Goal: Information Seeking & Learning: Learn about a topic

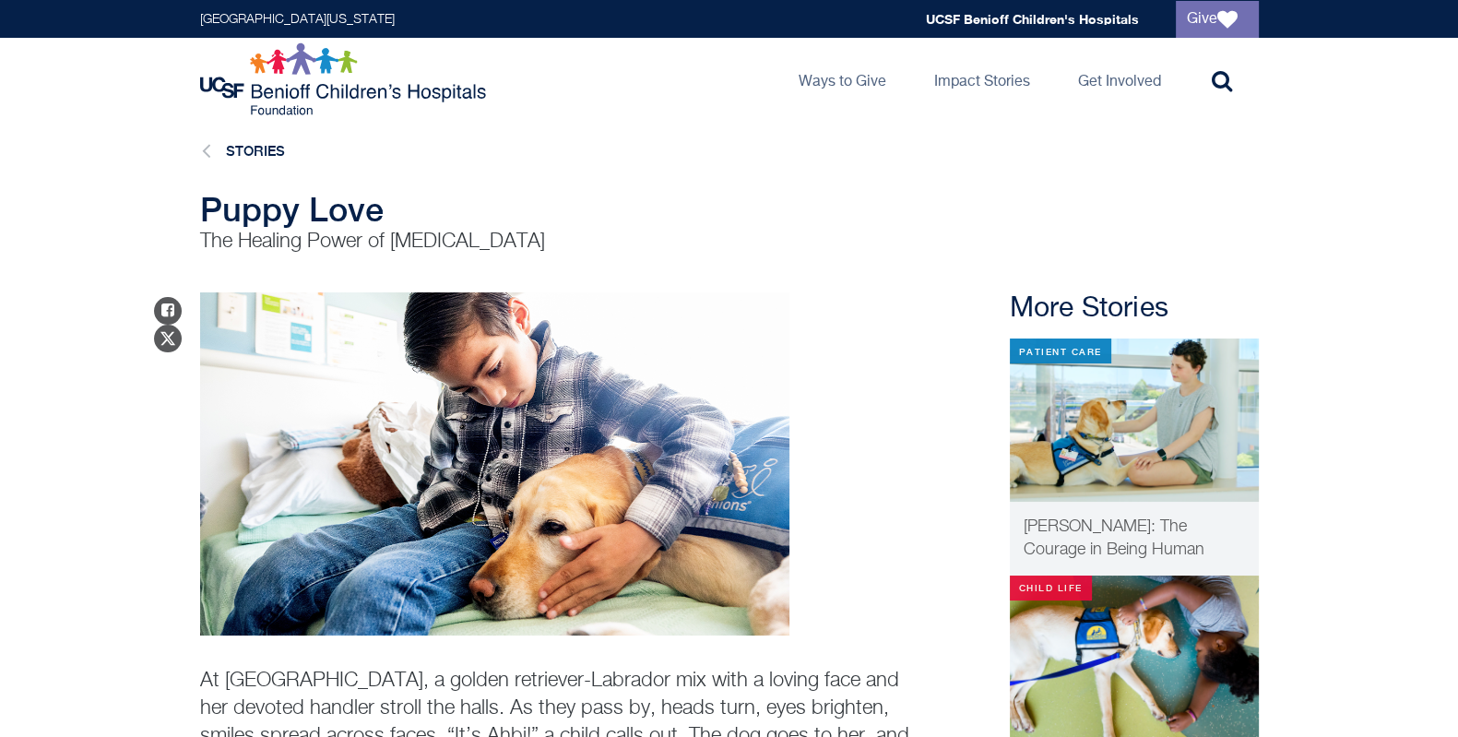
click at [485, 377] on img at bounding box center [494, 463] width 589 height 343
click at [453, 391] on img at bounding box center [494, 463] width 589 height 343
click at [1063, 526] on span "[PERSON_NAME]: The Courage in Being Human" at bounding box center [1114, 538] width 181 height 40
click at [1066, 643] on img at bounding box center [1134, 657] width 249 height 163
click at [1080, 426] on img at bounding box center [1134, 420] width 249 height 163
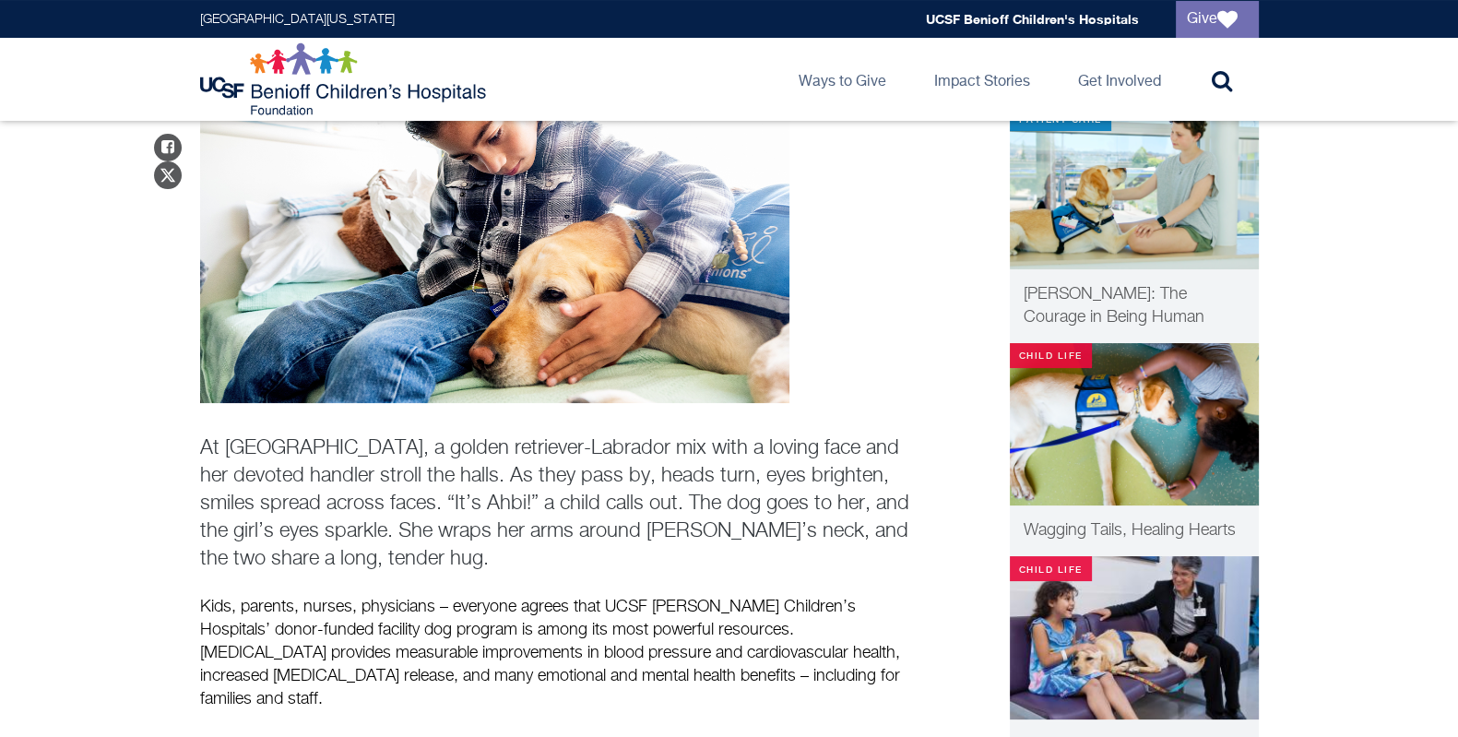
scroll to position [238, 0]
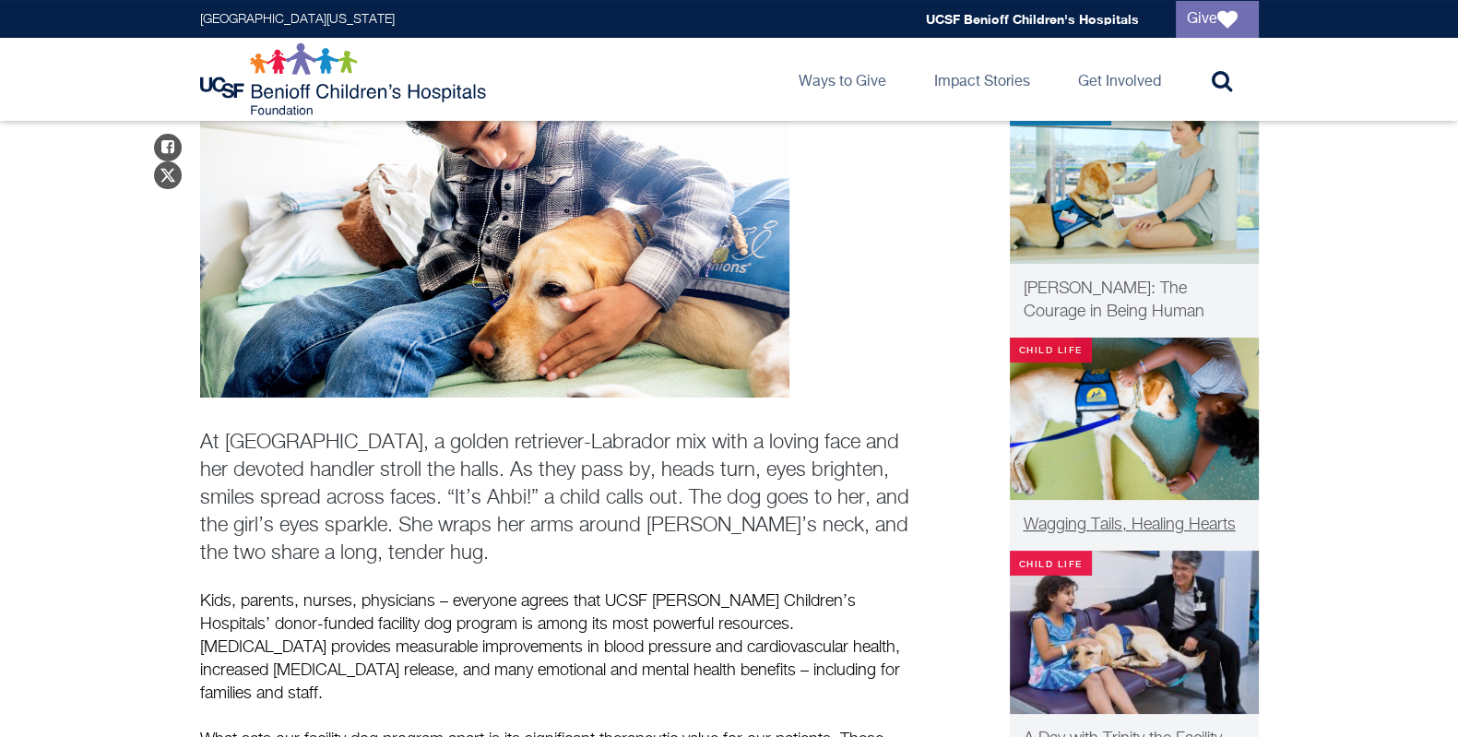
click at [1120, 524] on span "Wagging Tails, Healing Hearts" at bounding box center [1130, 525] width 212 height 17
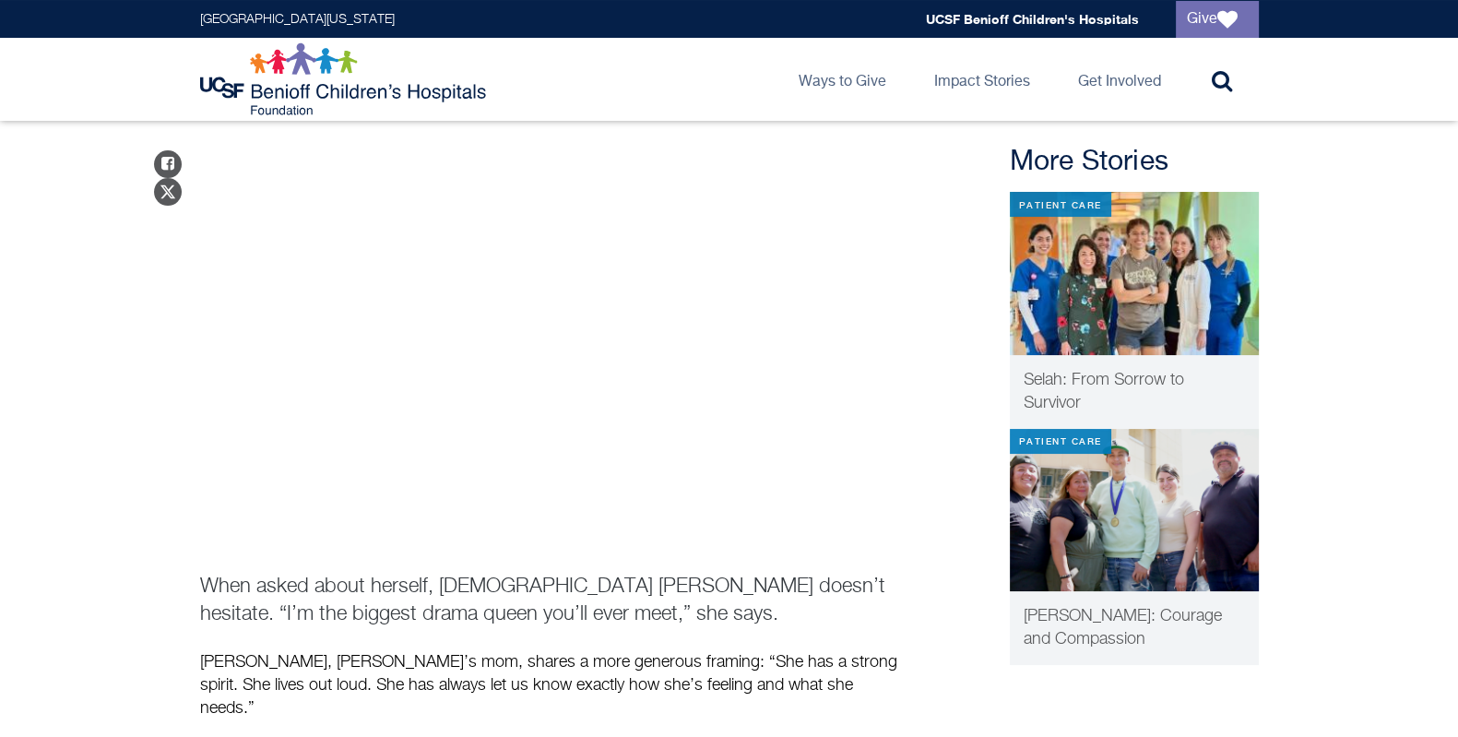
scroll to position [138, 0]
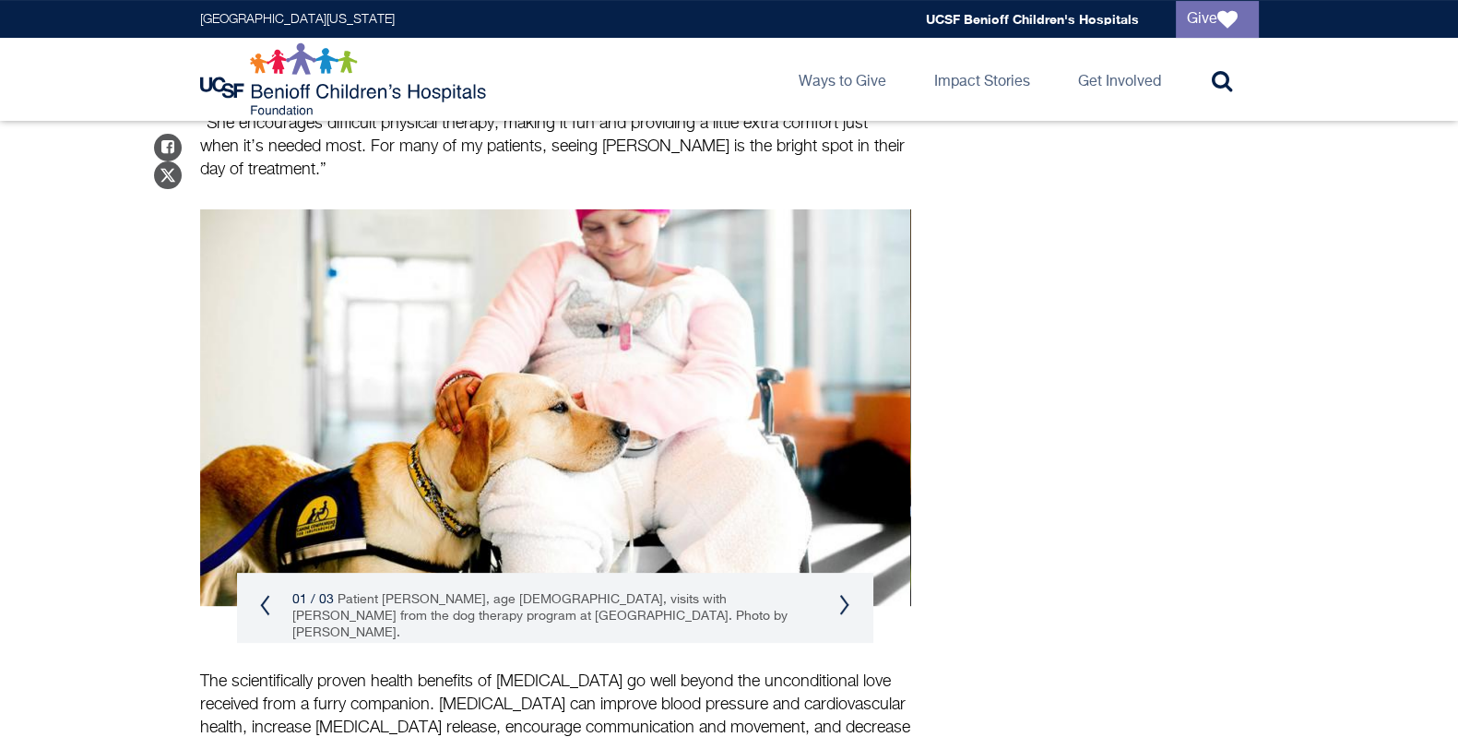
scroll to position [500, 0]
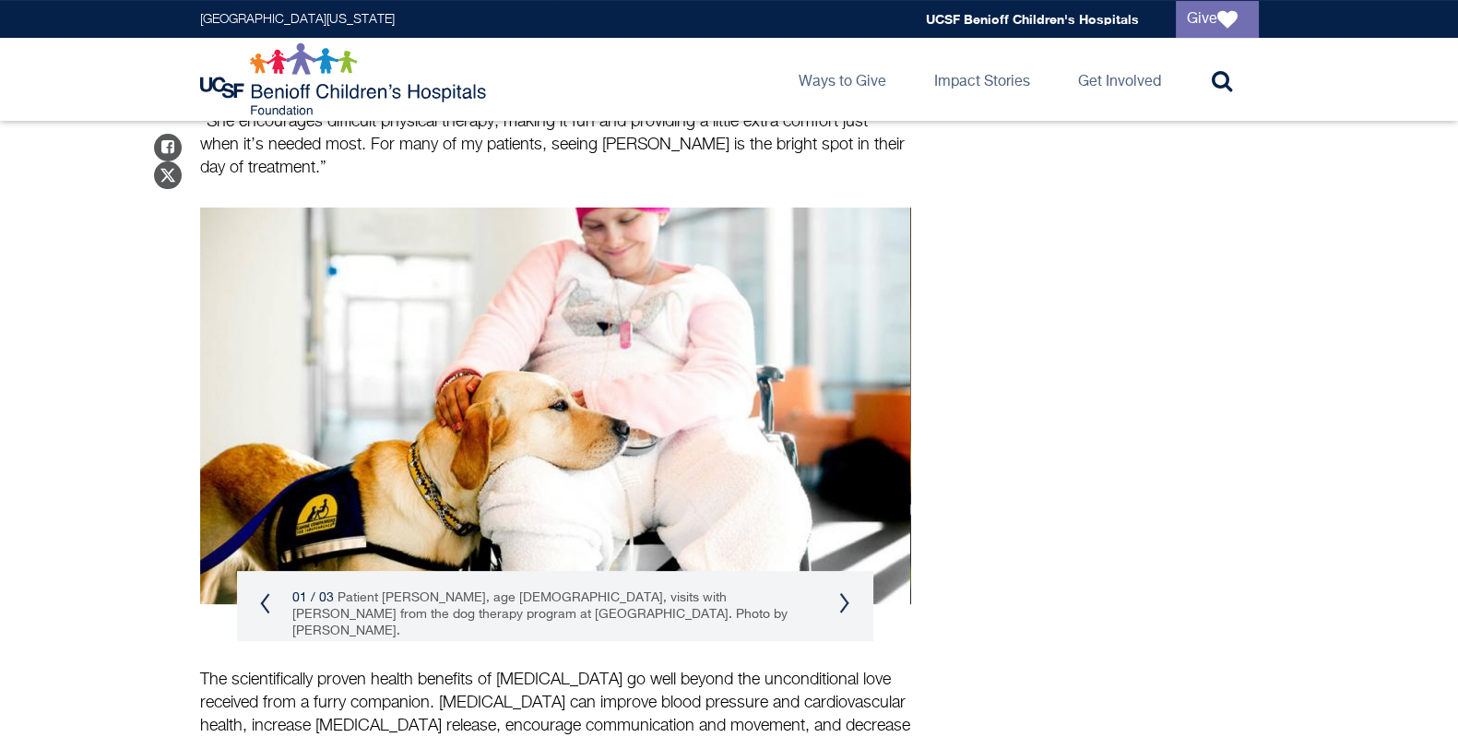
click at [848, 592] on button "Next" at bounding box center [844, 603] width 11 height 22
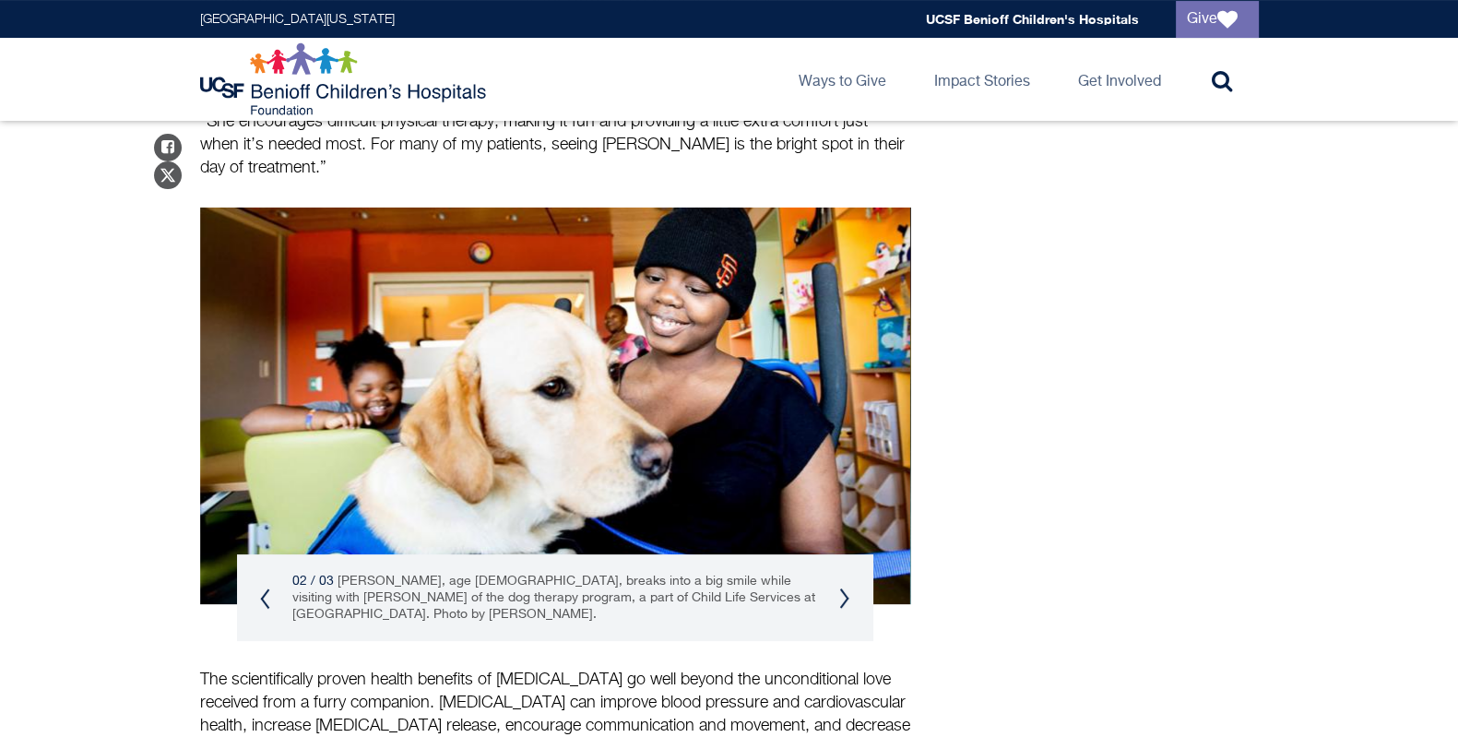
click at [848, 588] on button "Next" at bounding box center [844, 599] width 11 height 22
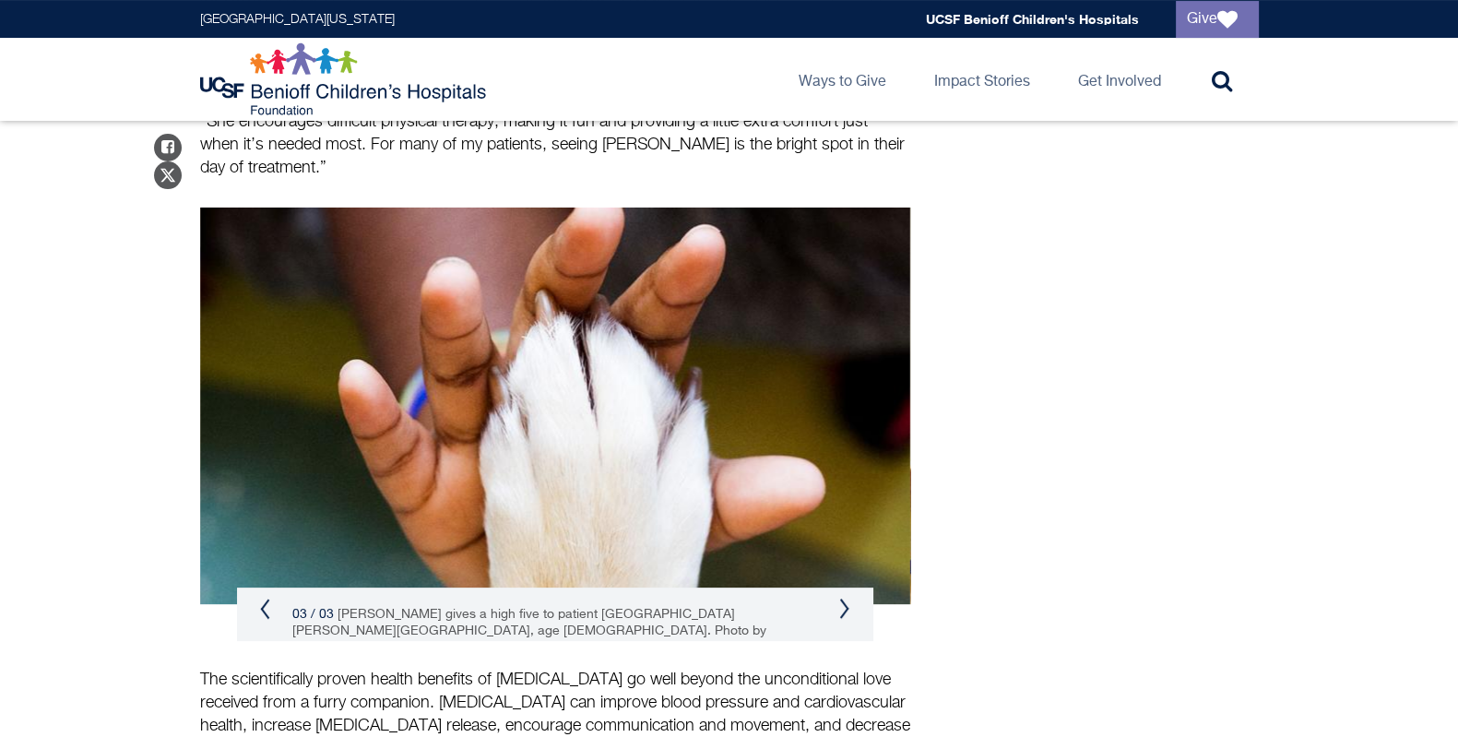
click at [842, 598] on button "Next" at bounding box center [844, 609] width 11 height 22
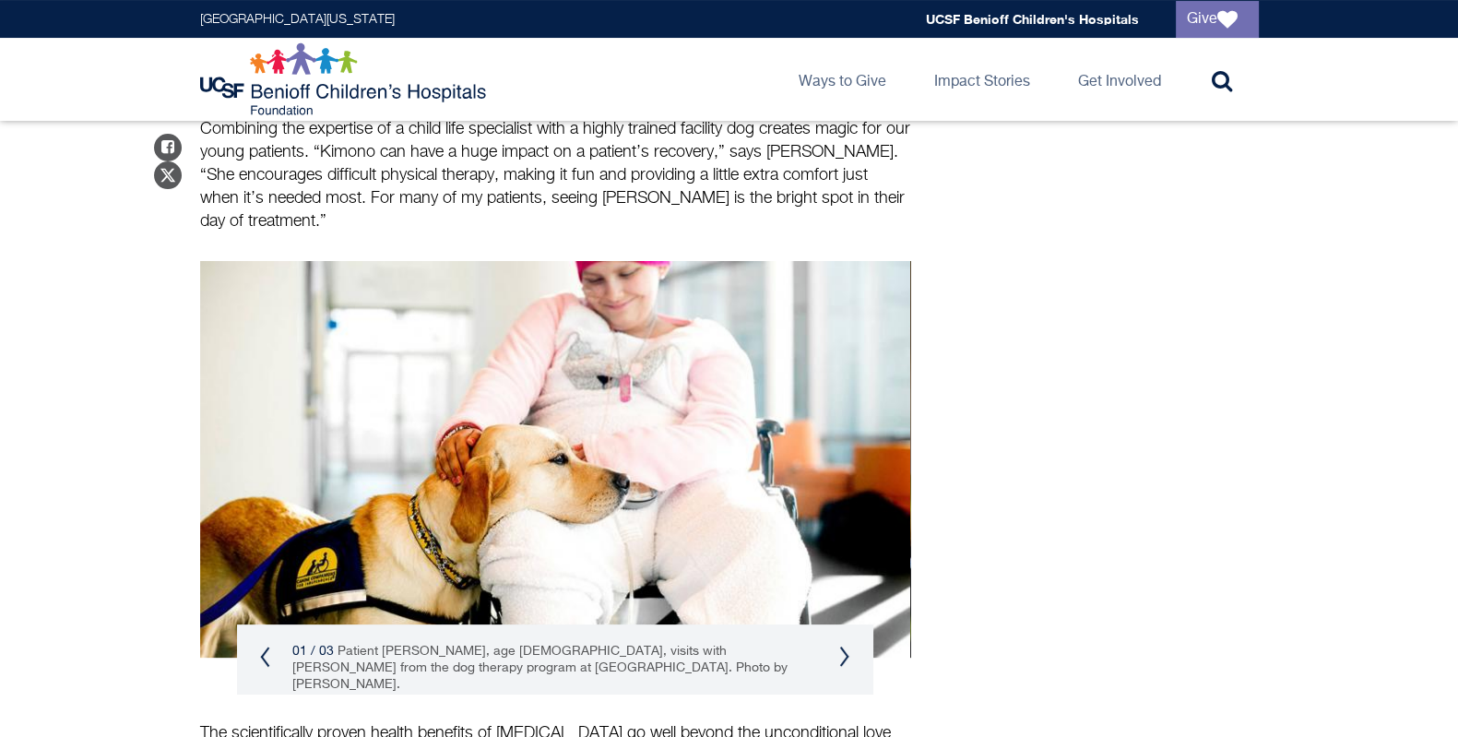
scroll to position [429, 0]
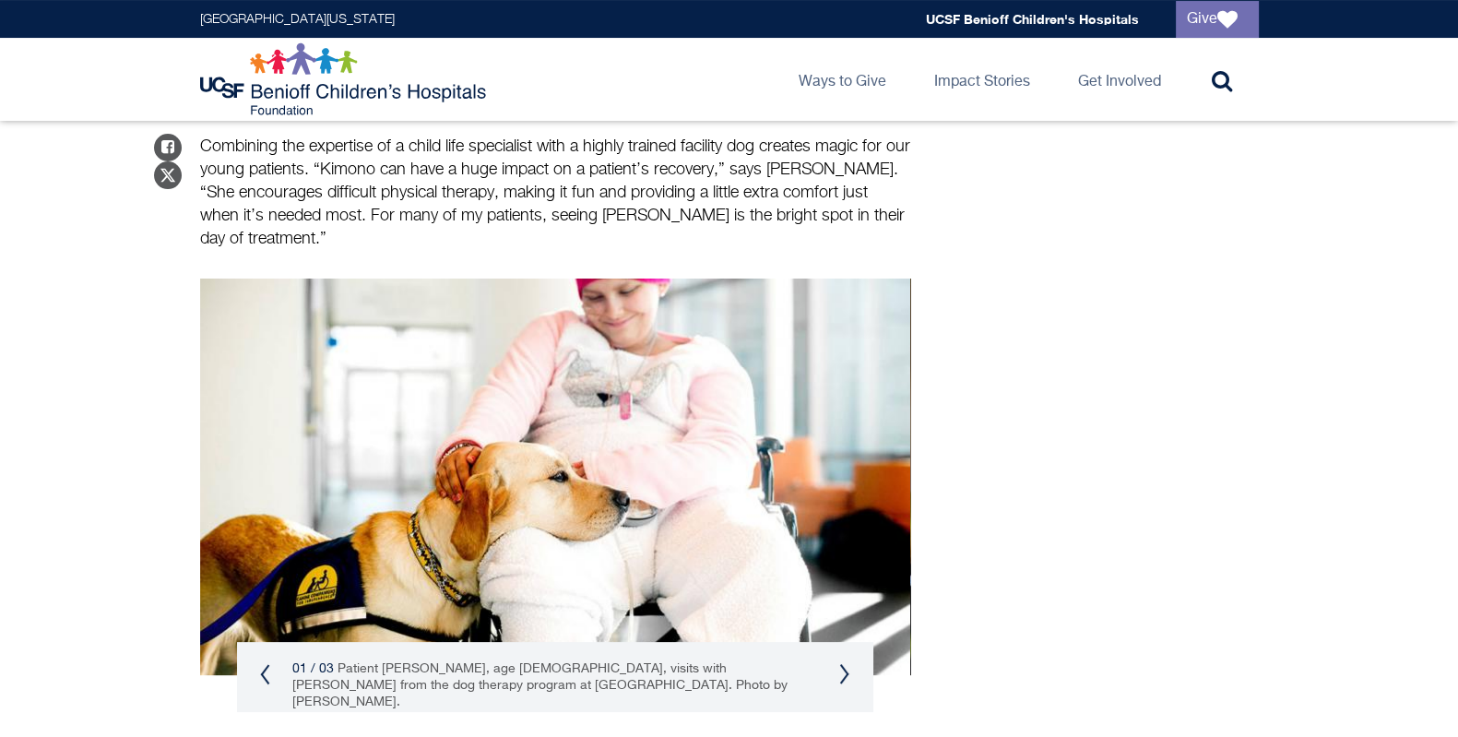
click at [535, 552] on img at bounding box center [555, 477] width 710 height 397
click at [835, 648] on div "01 / 03 Patient [PERSON_NAME], age [DEMOGRAPHIC_DATA], visits with [PERSON_NAME…" at bounding box center [555, 685] width 636 height 87
click at [843, 663] on button "Next" at bounding box center [844, 674] width 11 height 22
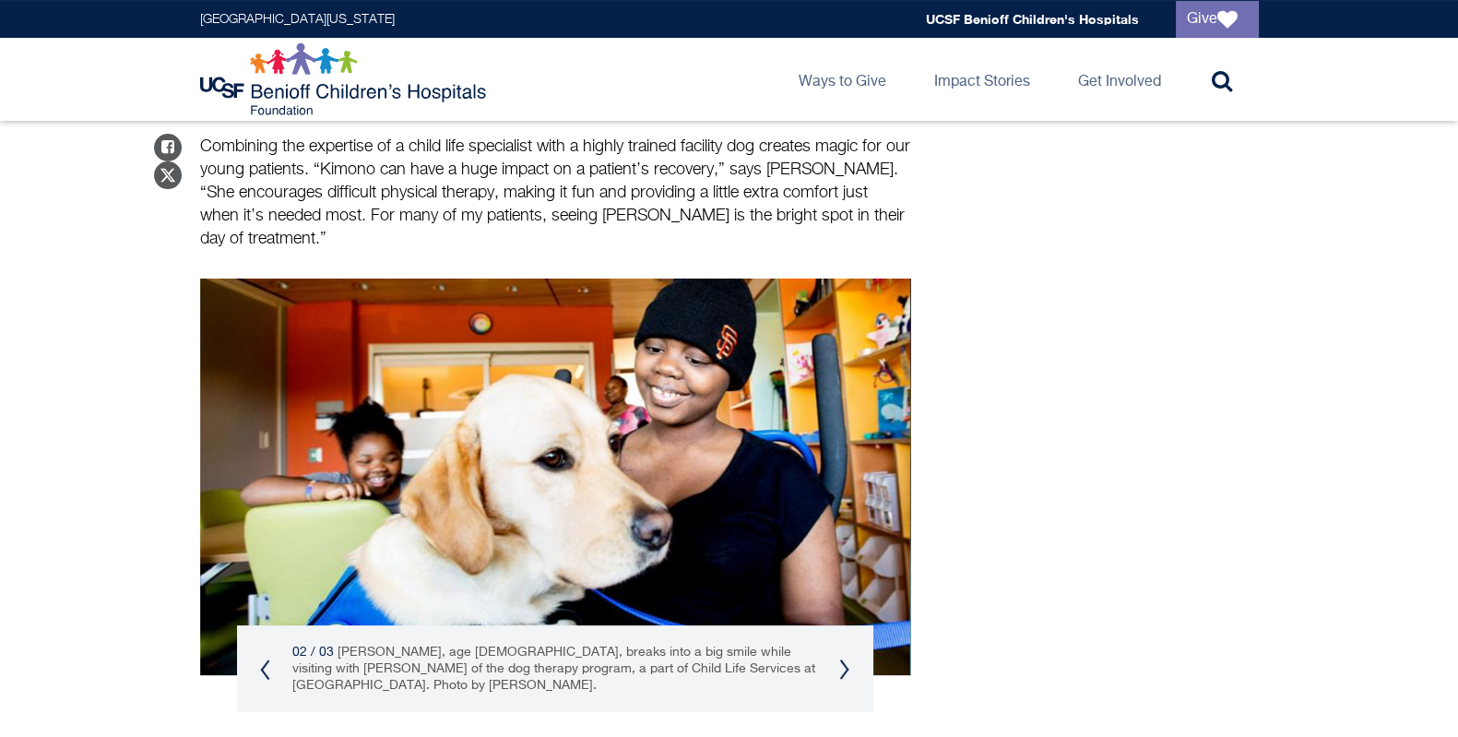
click at [843, 659] on button "Next" at bounding box center [844, 670] width 11 height 22
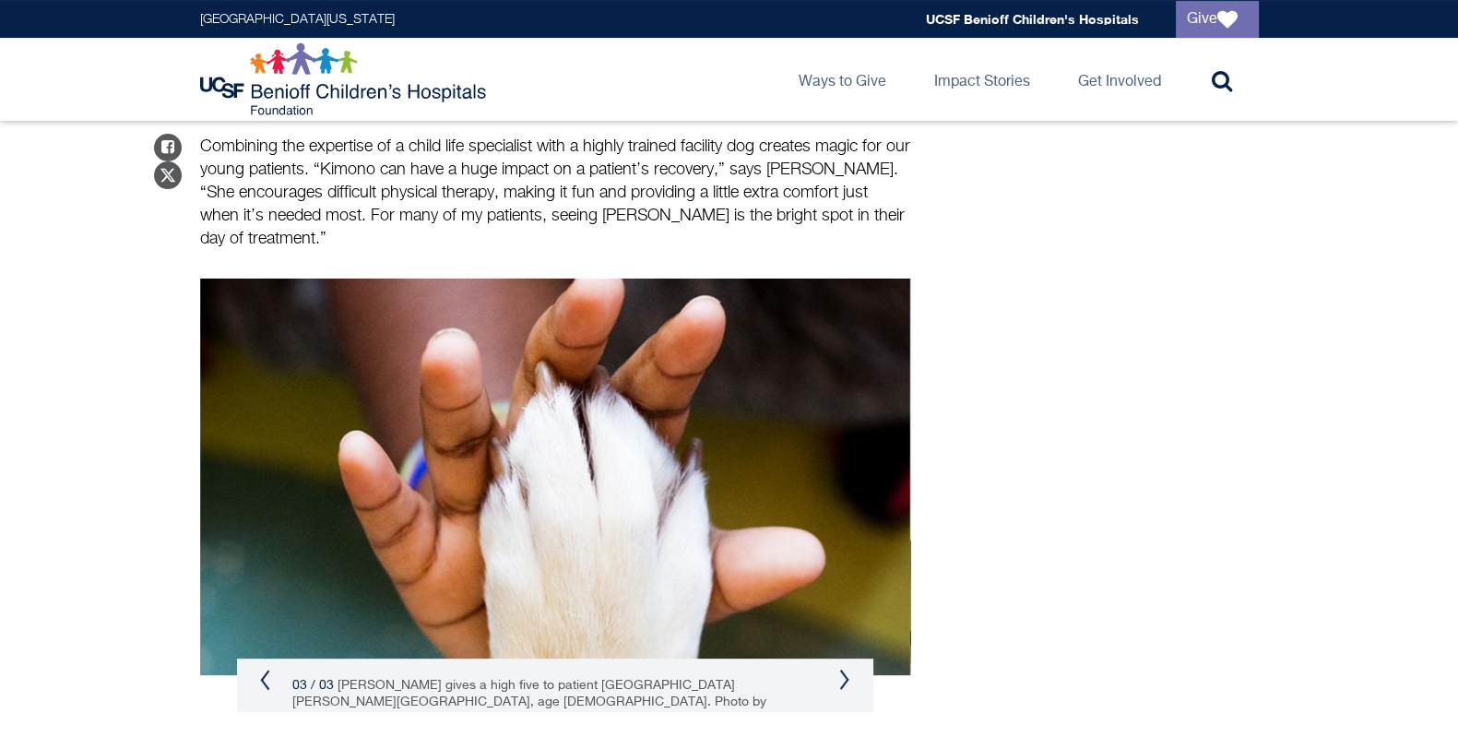
click at [263, 669] on button "Previous" at bounding box center [265, 680] width 11 height 22
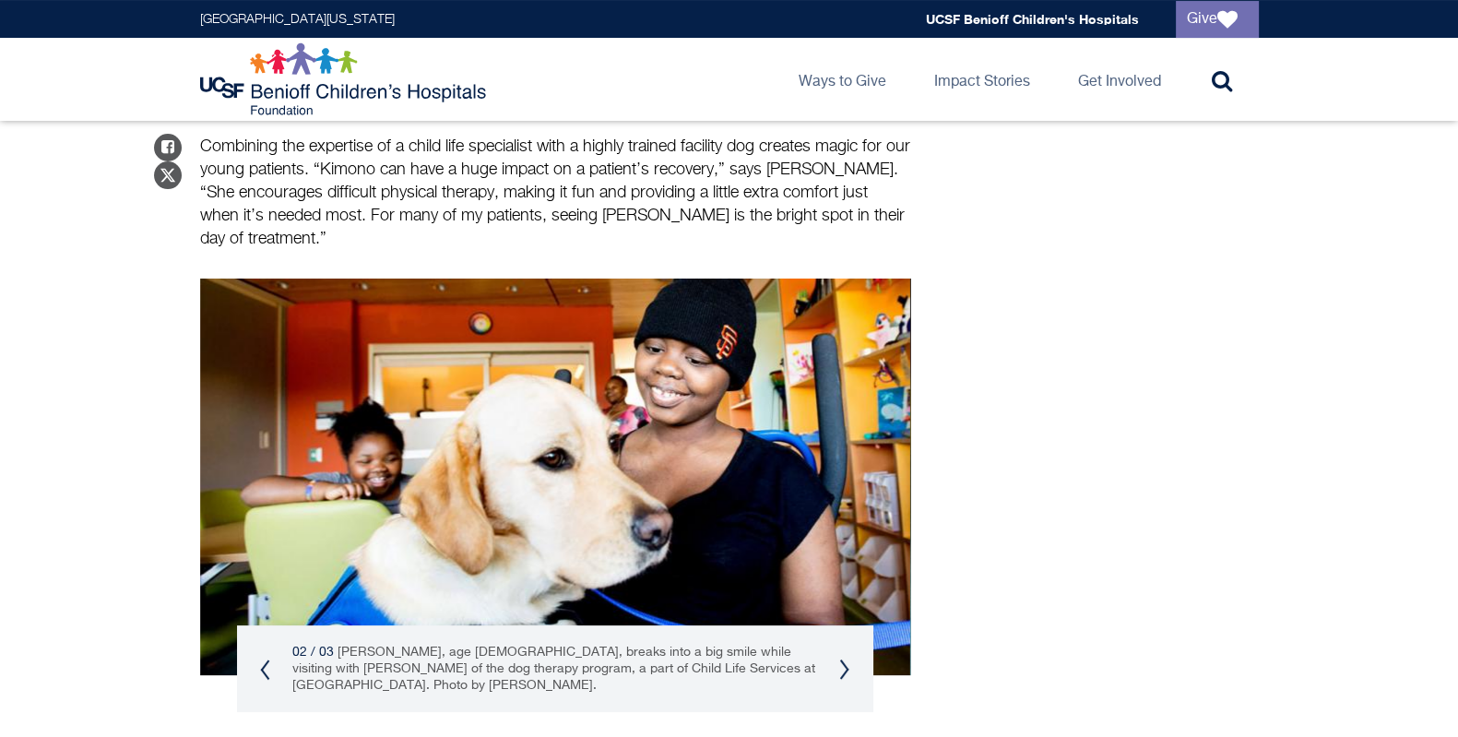
click at [848, 659] on button "Next" at bounding box center [844, 670] width 11 height 22
